Goal: Check status: Check status

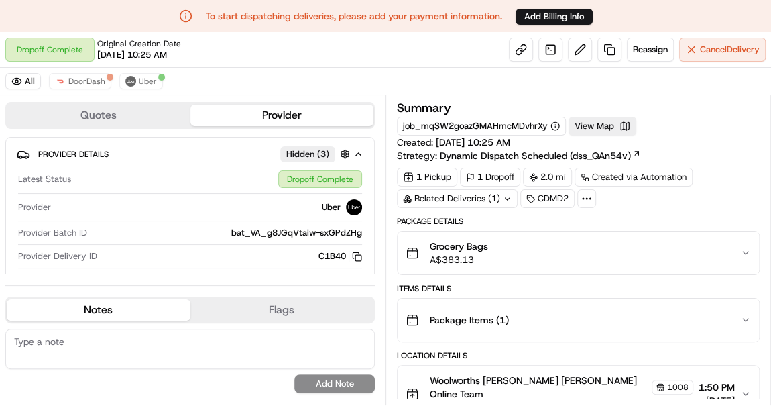
click at [602, 314] on icon "button" at bounding box center [745, 319] width 11 height 11
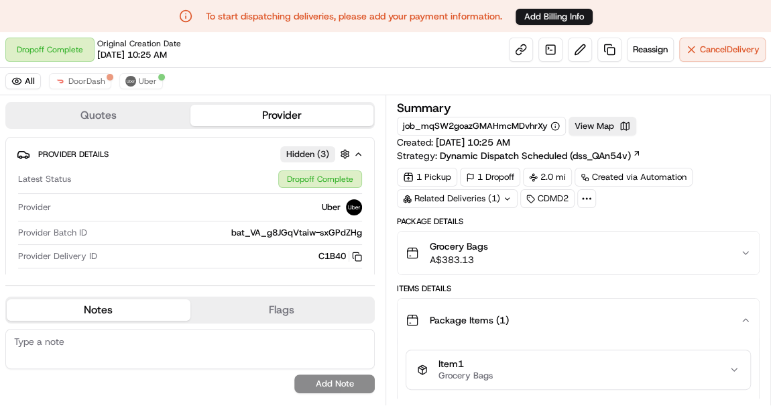
click at [602, 314] on icon "button" at bounding box center [745, 319] width 11 height 11
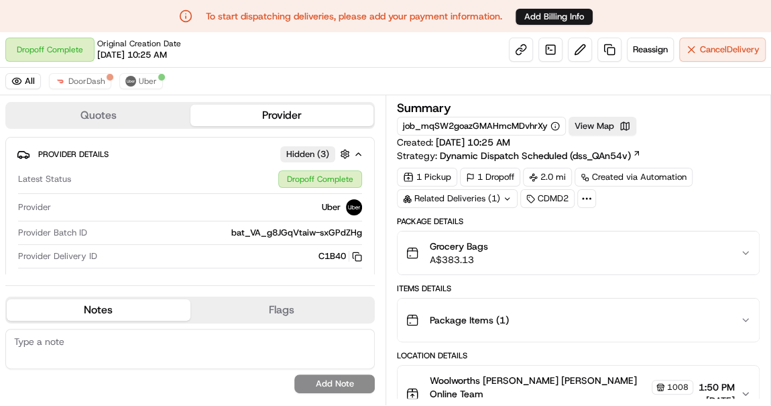
click at [507, 197] on icon at bounding box center [507, 198] width 5 height 2
click at [491, 227] on span "ord_mqSW2goazGMAHmcMDvhrXy" at bounding box center [470, 227] width 145 height 12
